Goal: Information Seeking & Learning: Learn about a topic

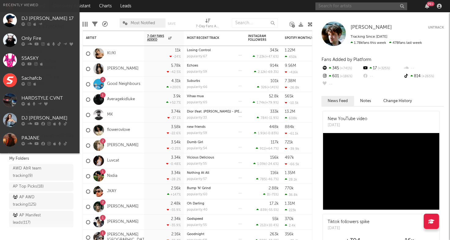
click at [365, 6] on input "text" at bounding box center [361, 6] width 92 height 8
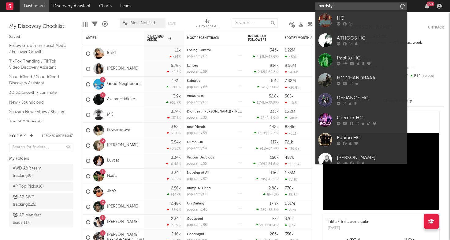
type input "hvrdstyle"
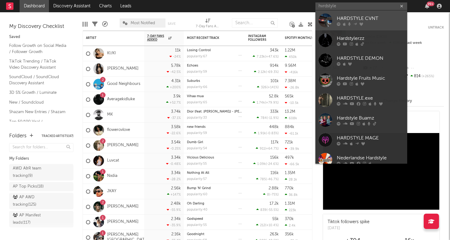
click at [368, 17] on div "HARDSTYLE CVNT" at bounding box center [370, 18] width 67 height 7
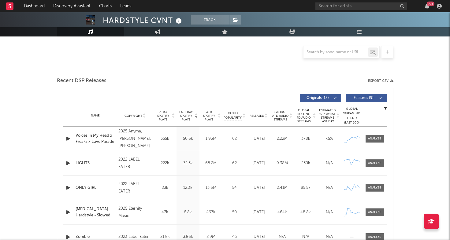
scroll to position [141, 0]
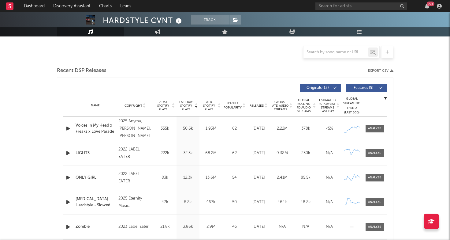
click at [378, 132] on div "Name Voices In My Head x Freaks x Love Parade Copyright 2025 Anyma, Timmy Trump…" at bounding box center [225, 128] width 324 height 24
click at [375, 127] on div at bounding box center [374, 128] width 13 height 5
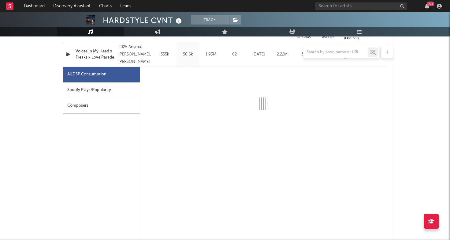
select select "6m"
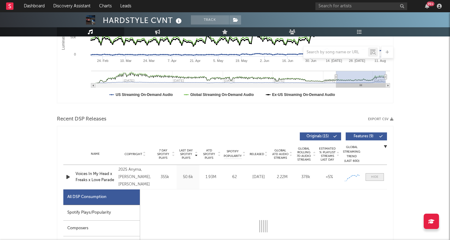
select select "1w"
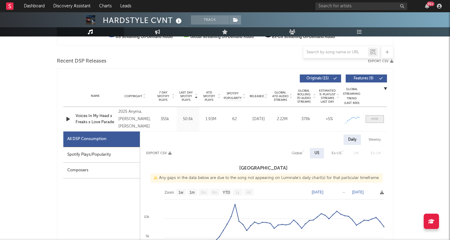
scroll to position [218, 0]
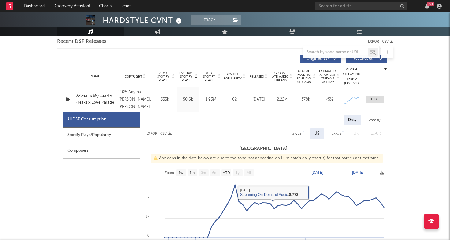
click at [133, 135] on div "Spotify Plays/Popularity" at bounding box center [101, 135] width 76 height 16
select select "1w"
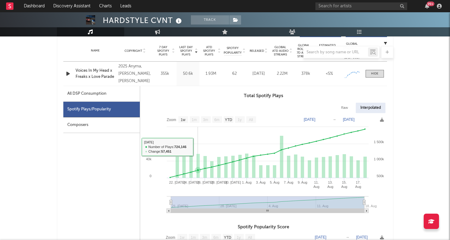
scroll to position [245, 0]
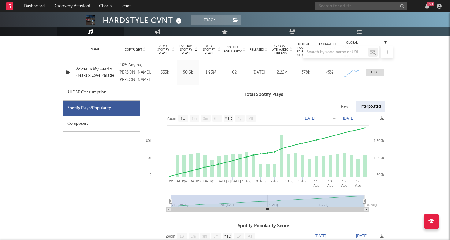
click at [327, 6] on input "text" at bounding box center [361, 6] width 92 height 8
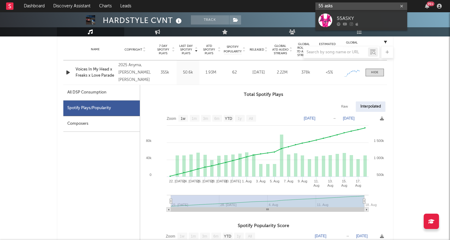
type input "55 asks"
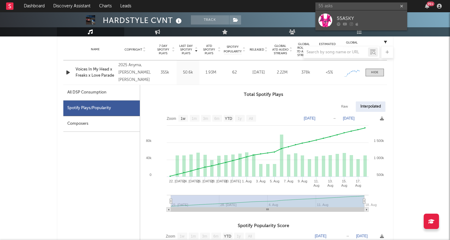
drag, startPoint x: 330, startPoint y: 16, endPoint x: 334, endPoint y: 23, distance: 8.1
click at [334, 23] on link "55ASKY" at bounding box center [361, 20] width 92 height 20
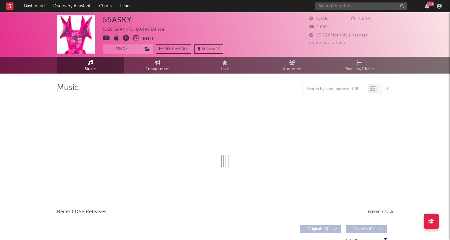
select select "1w"
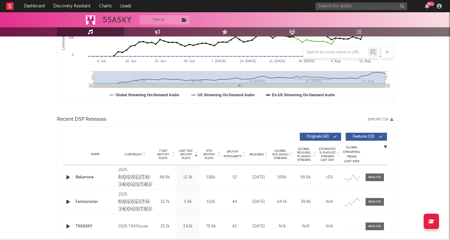
scroll to position [143, 0]
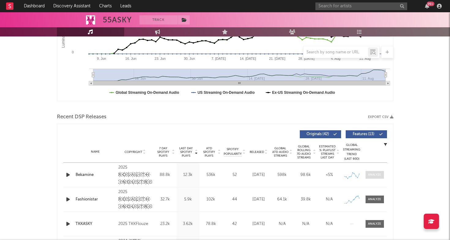
click at [370, 175] on div at bounding box center [374, 174] width 13 height 5
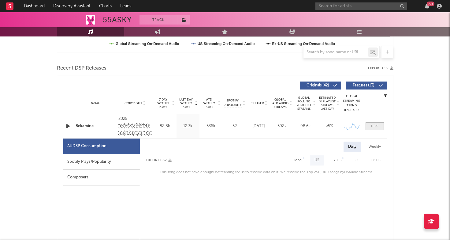
scroll to position [192, 0]
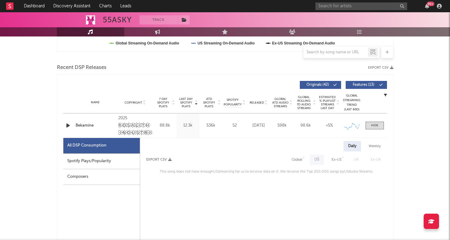
click at [123, 158] on div "Spotify Plays/Popularity" at bounding box center [101, 161] width 76 height 16
select select "1w"
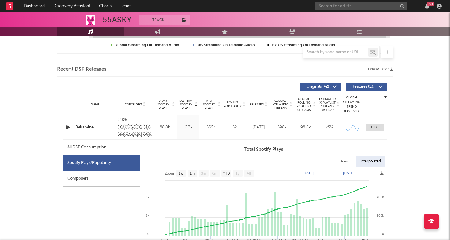
scroll to position [298, 0]
